Goal: Information Seeking & Learning: Learn about a topic

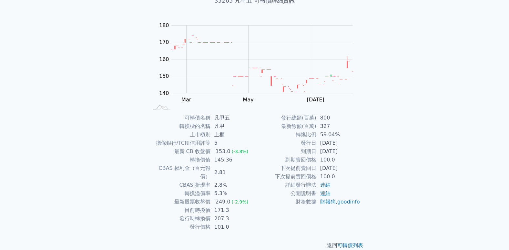
scroll to position [49, 0]
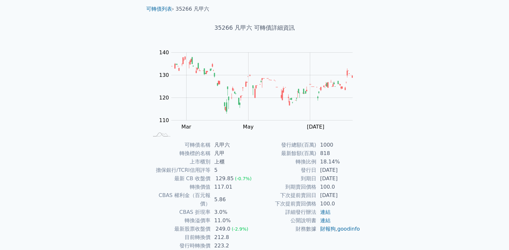
scroll to position [32, 0]
